Goal: Task Accomplishment & Management: Complete application form

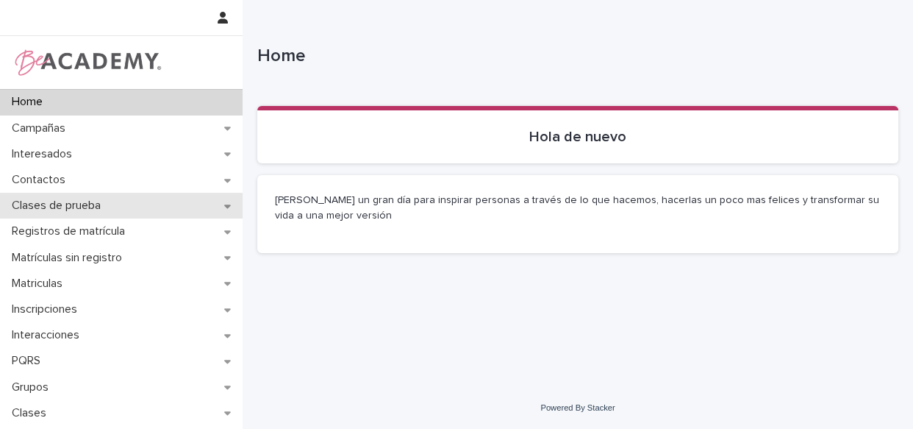
click at [51, 201] on p "Clases de prueba" at bounding box center [59, 205] width 107 height 14
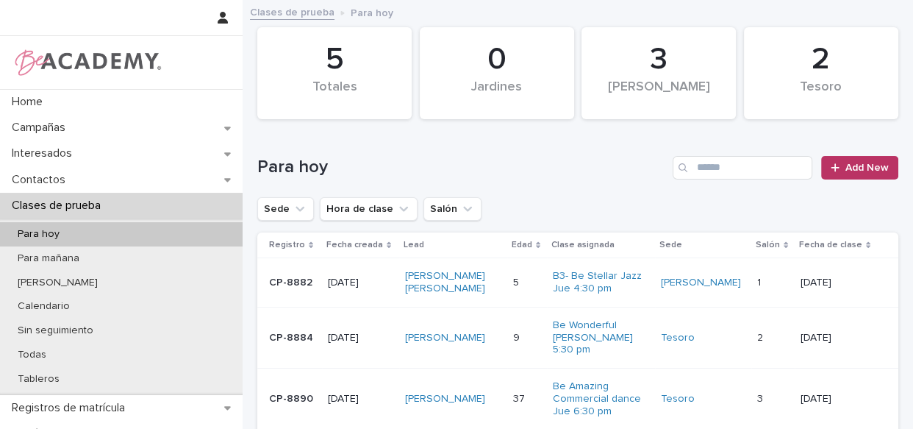
click at [507, 360] on td "[PERSON_NAME]" at bounding box center [453, 337] width 108 height 61
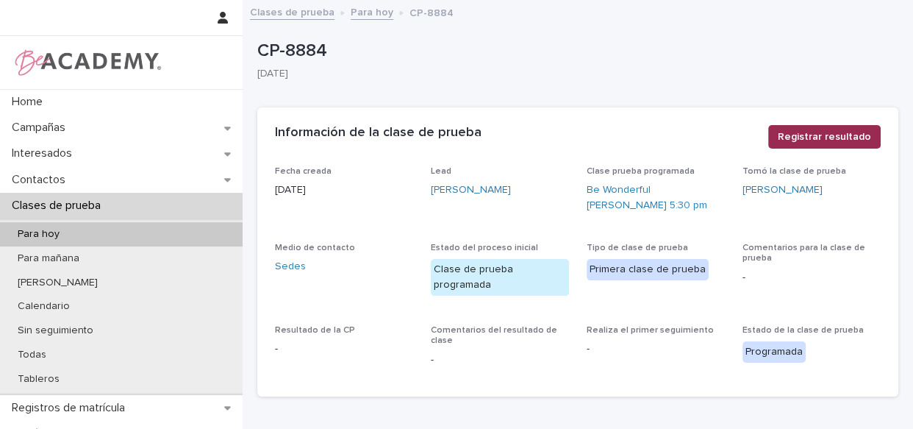
click at [848, 140] on span "Registrar resultado" at bounding box center [824, 136] width 93 height 15
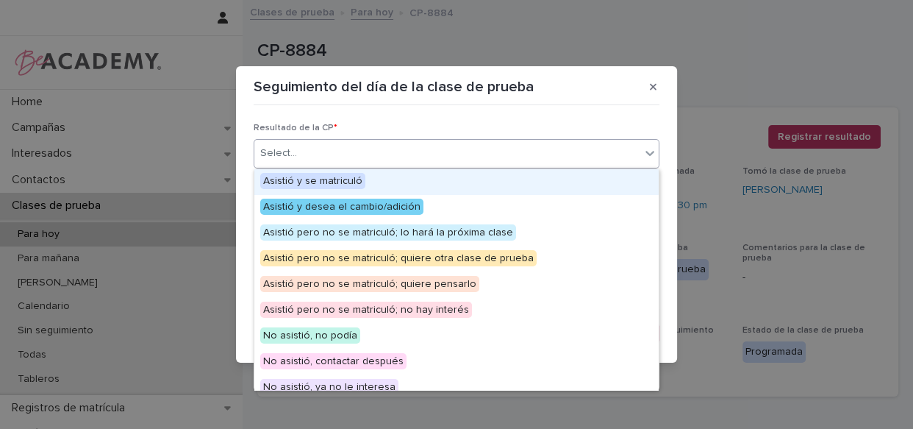
click at [484, 157] on div "Select..." at bounding box center [447, 153] width 386 height 24
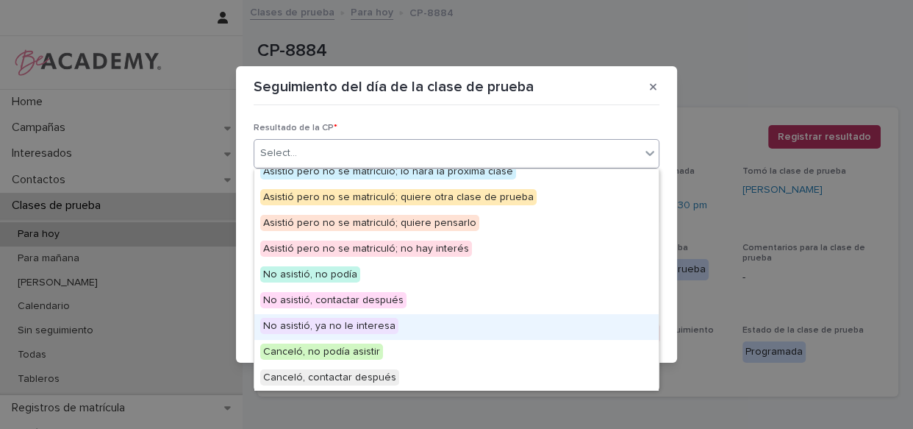
scroll to position [114, 0]
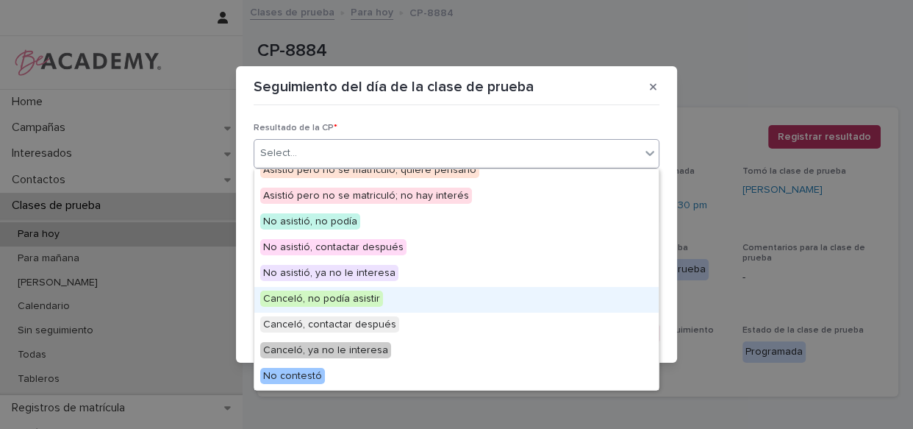
click at [493, 302] on div "Canceló, no podía asistir" at bounding box center [456, 300] width 404 height 26
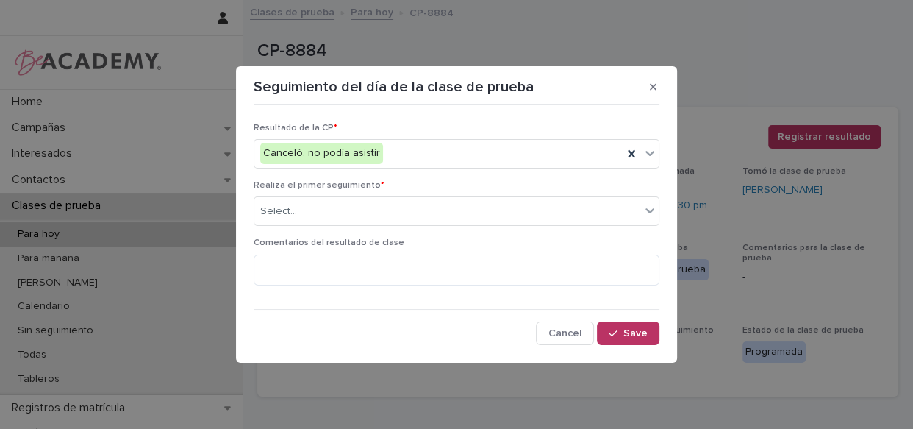
click at [432, 299] on div "Resultado de la CP * Canceló, no podía asistir Realiza el primer seguimiento * …" at bounding box center [457, 228] width 406 height 235
click at [436, 206] on div "Select..." at bounding box center [447, 211] width 386 height 24
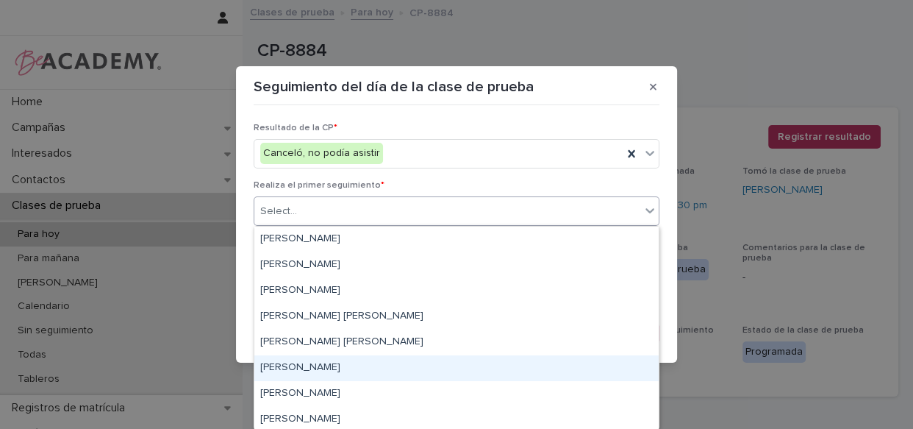
click at [365, 368] on div "[PERSON_NAME]" at bounding box center [456, 368] width 404 height 26
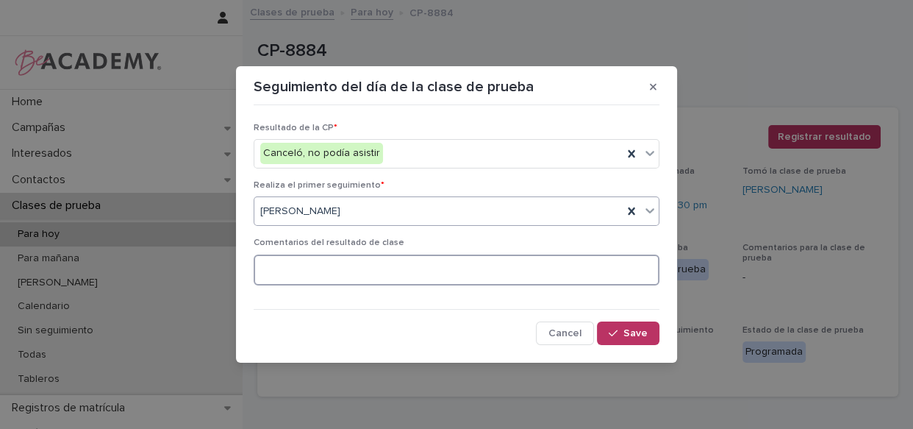
click at [375, 270] on textarea at bounding box center [457, 270] width 406 height 32
type textarea "**********"
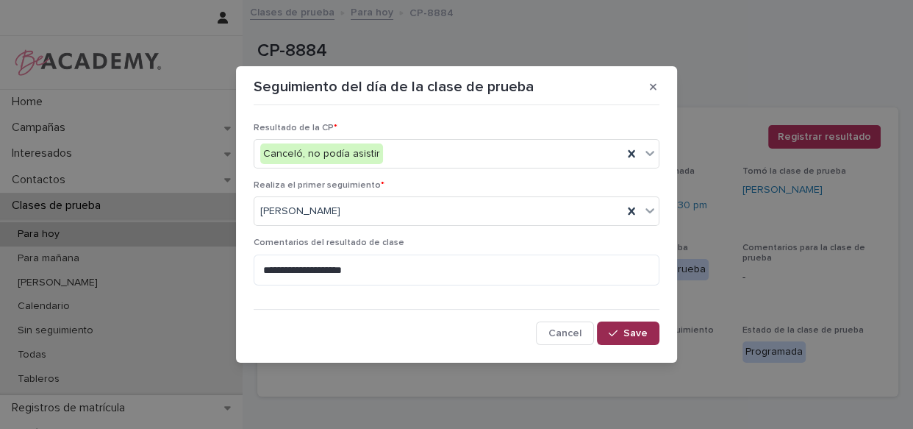
click at [614, 328] on icon "button" at bounding box center [613, 333] width 9 height 10
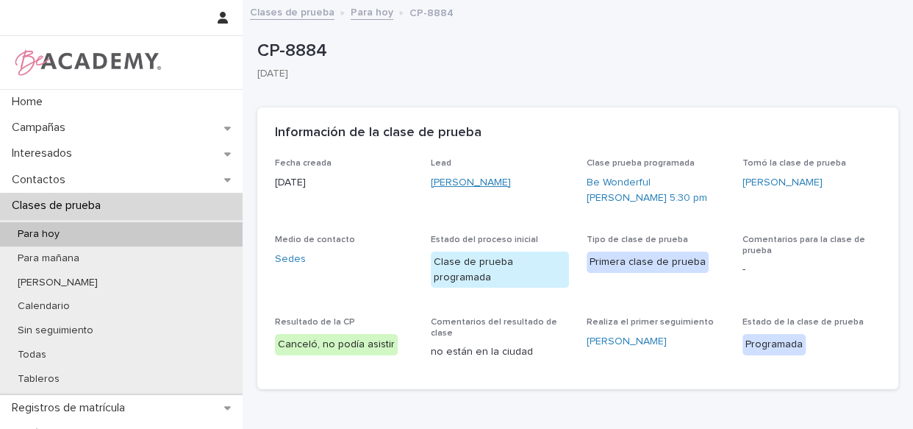
click at [467, 182] on link "[PERSON_NAME]" at bounding box center [471, 182] width 80 height 15
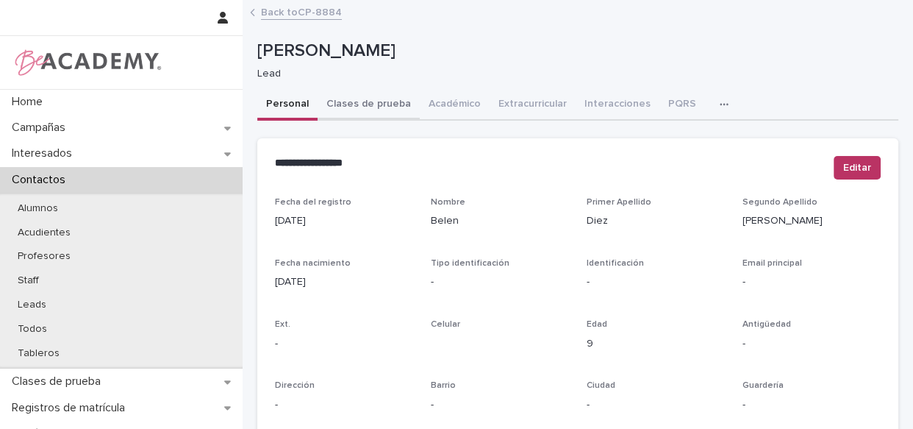
click at [382, 101] on button "Clases de prueba" at bounding box center [369, 105] width 102 height 31
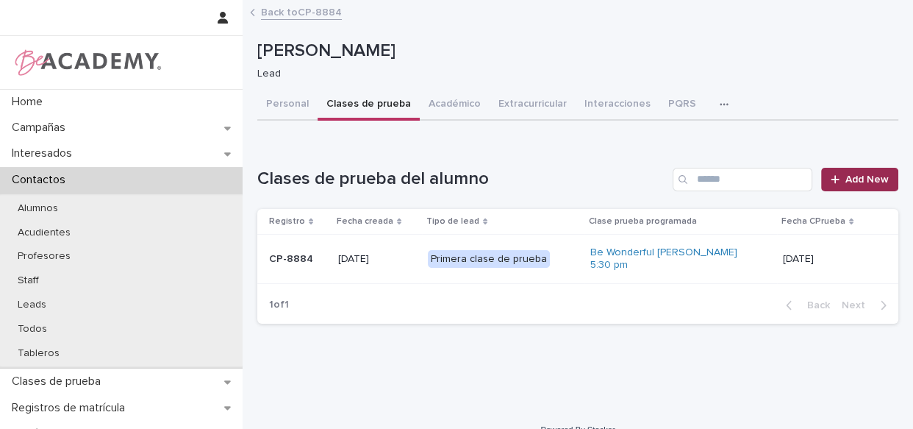
click at [860, 168] on link "Add New" at bounding box center [859, 180] width 77 height 24
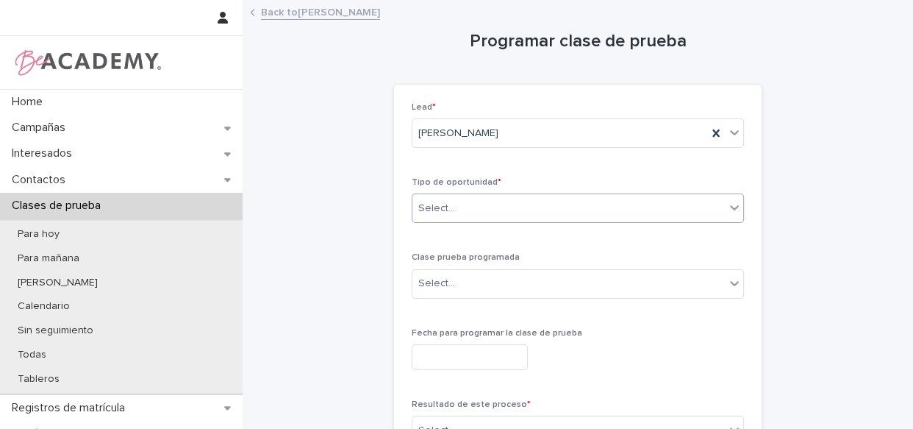
click at [462, 207] on div "Select..." at bounding box center [568, 208] width 312 height 24
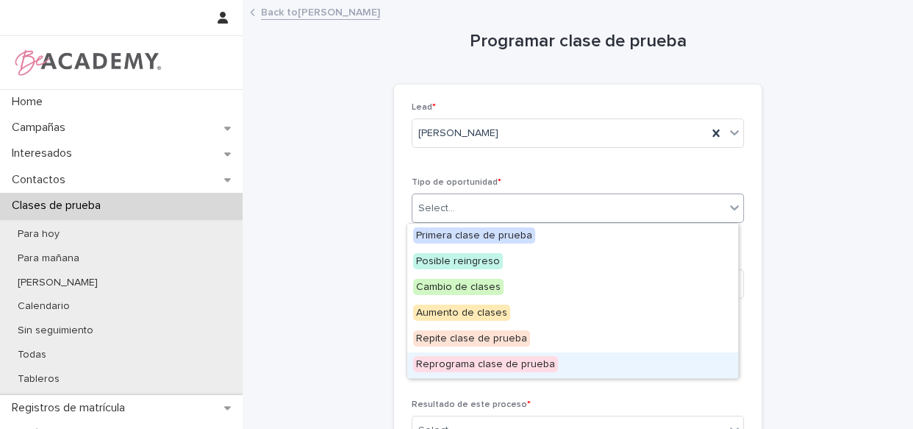
click at [493, 368] on span "Reprograma clase de prueba" at bounding box center [485, 364] width 145 height 16
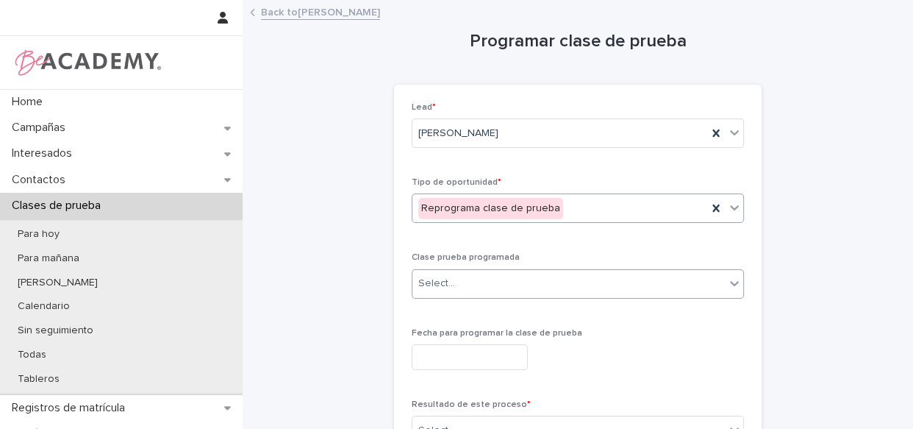
click at [528, 279] on div "Select..." at bounding box center [568, 283] width 312 height 24
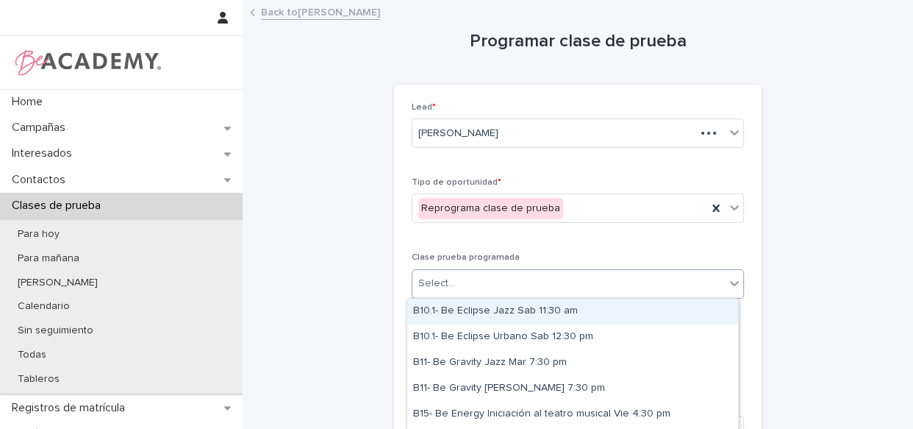
type input "*"
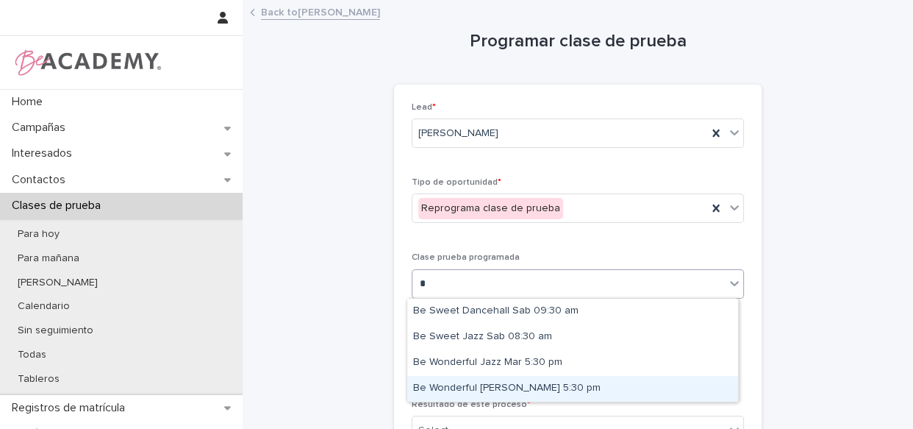
click at [531, 391] on div "Be Wonderful [PERSON_NAME] 5:30 pm" at bounding box center [572, 389] width 331 height 26
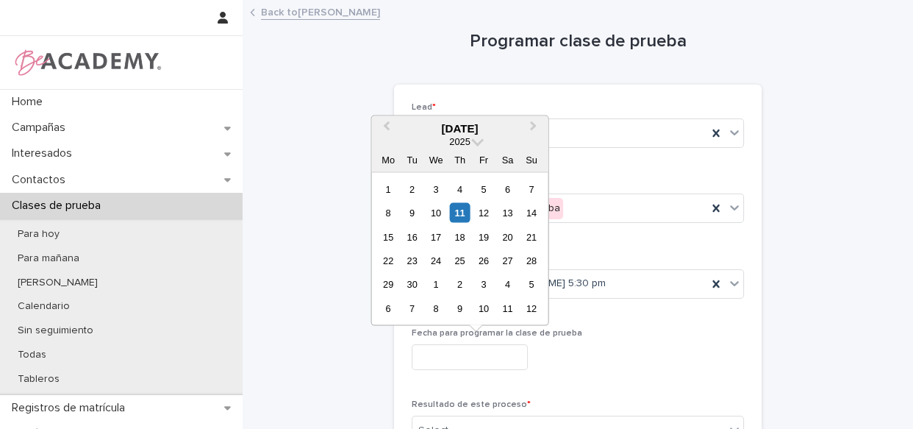
click at [503, 361] on input "text" at bounding box center [470, 357] width 116 height 26
click at [459, 237] on div "18" at bounding box center [460, 236] width 20 height 20
type input "**********"
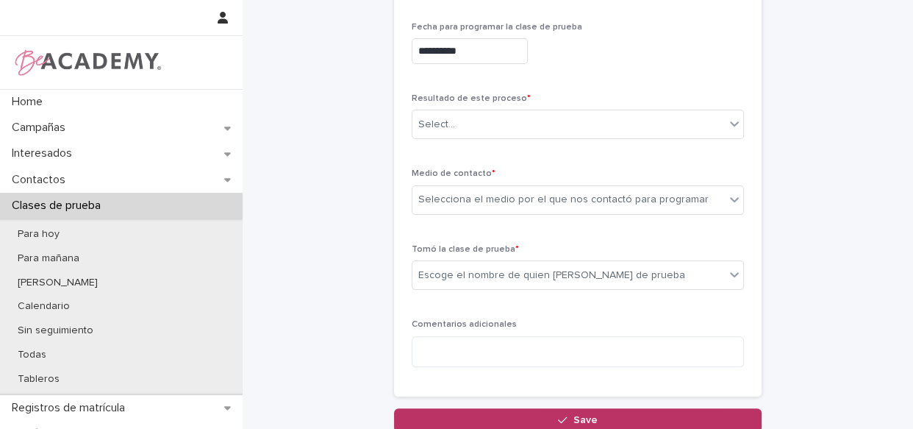
scroll to position [351, 0]
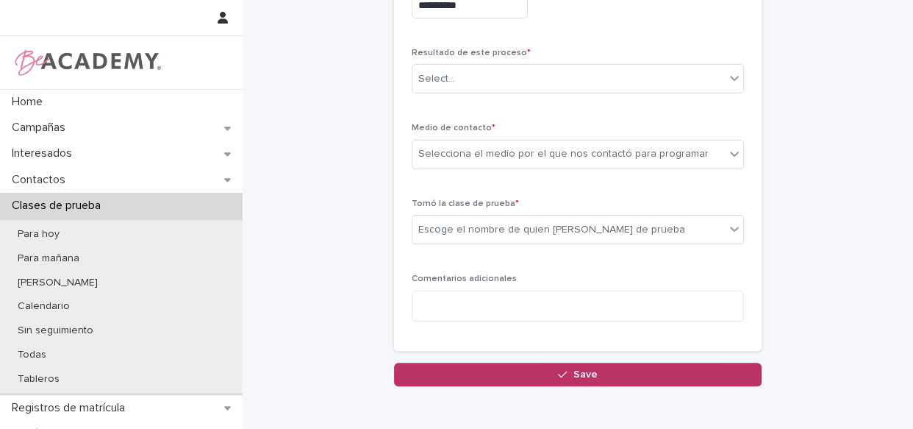
drag, startPoint x: 490, startPoint y: 94, endPoint x: 493, endPoint y: 85, distance: 9.8
click at [490, 93] on div "Resultado de este proceso * Select..." at bounding box center [578, 76] width 332 height 57
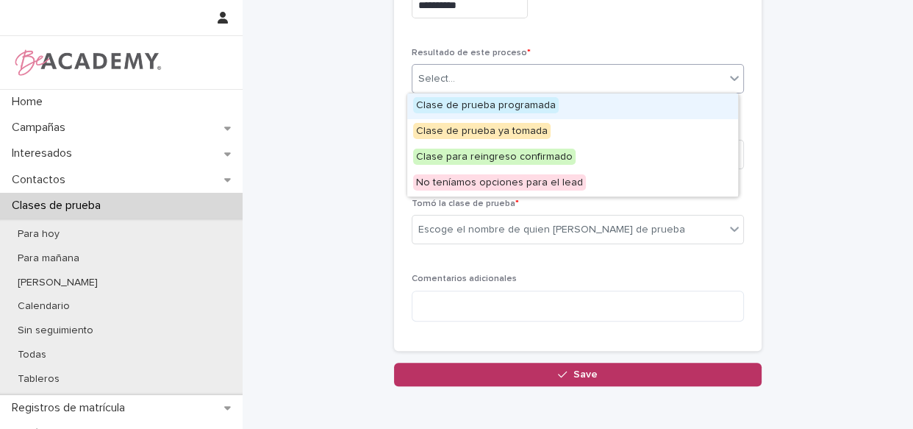
click at [493, 85] on div "Select..." at bounding box center [568, 79] width 312 height 24
click at [502, 115] on div "Clase de prueba programada" at bounding box center [572, 106] width 331 height 26
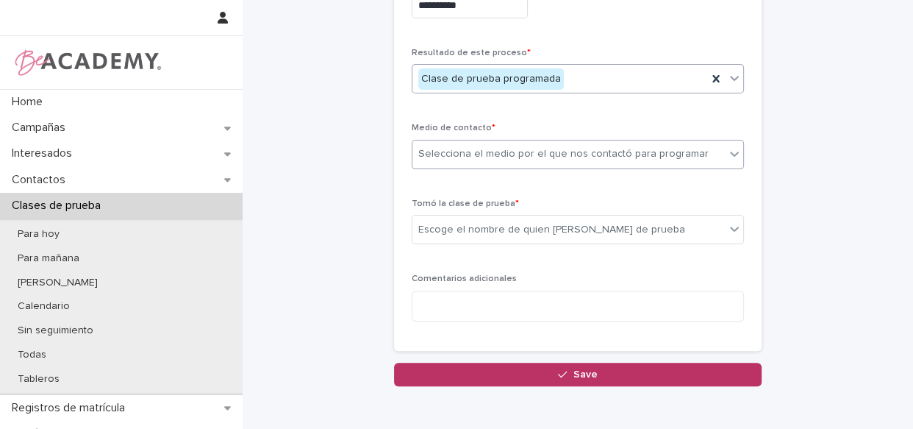
click at [485, 168] on body "**********" at bounding box center [456, 214] width 913 height 429
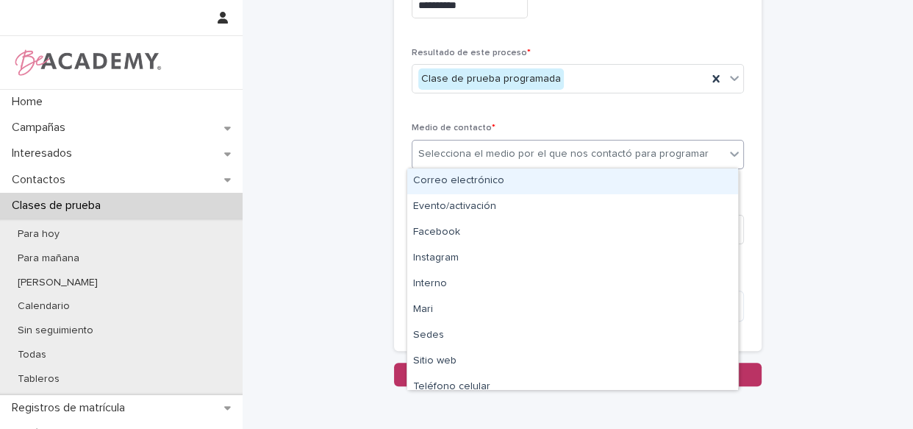
type input "*"
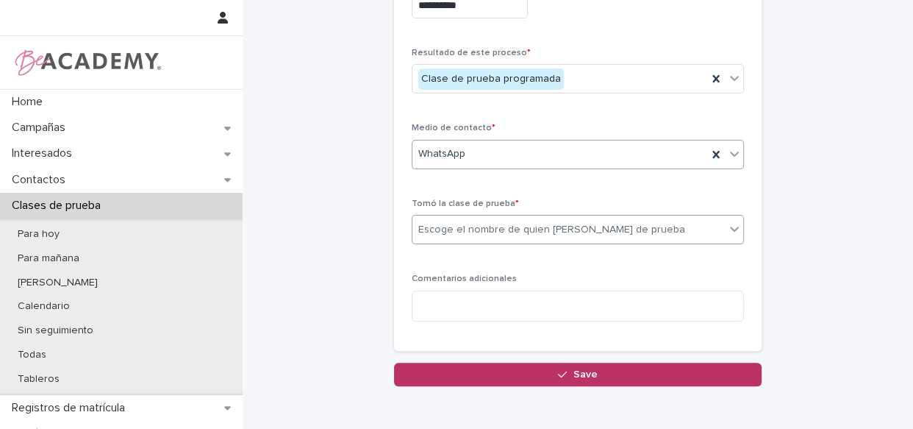
click at [473, 235] on div "Escoge el nombre de quien [PERSON_NAME] de prueba" at bounding box center [551, 229] width 267 height 15
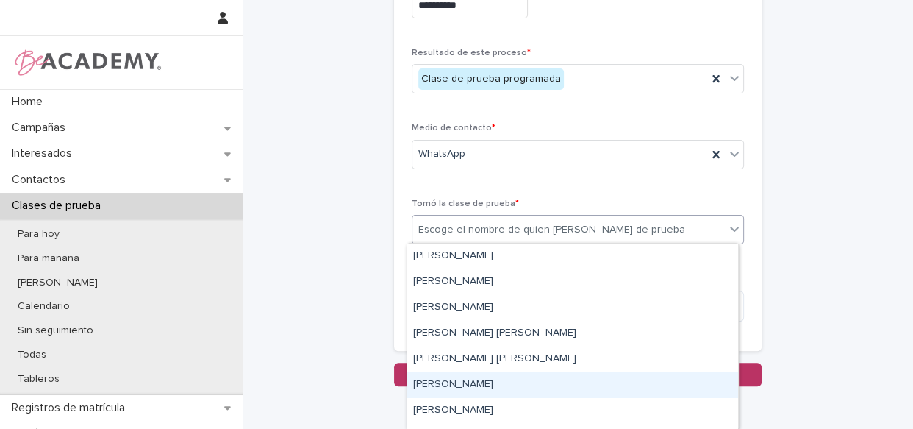
click at [494, 377] on div "[PERSON_NAME]" at bounding box center [572, 385] width 331 height 26
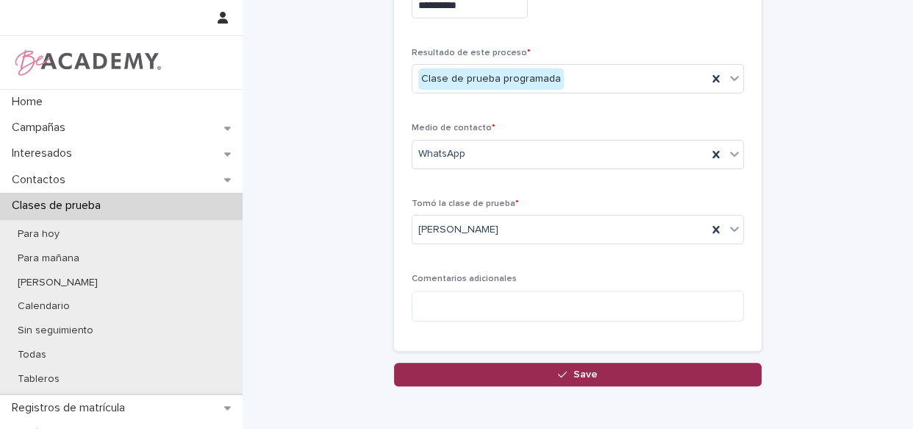
click at [484, 374] on button "Save" at bounding box center [578, 374] width 368 height 24
